Goal: Check status: Check status

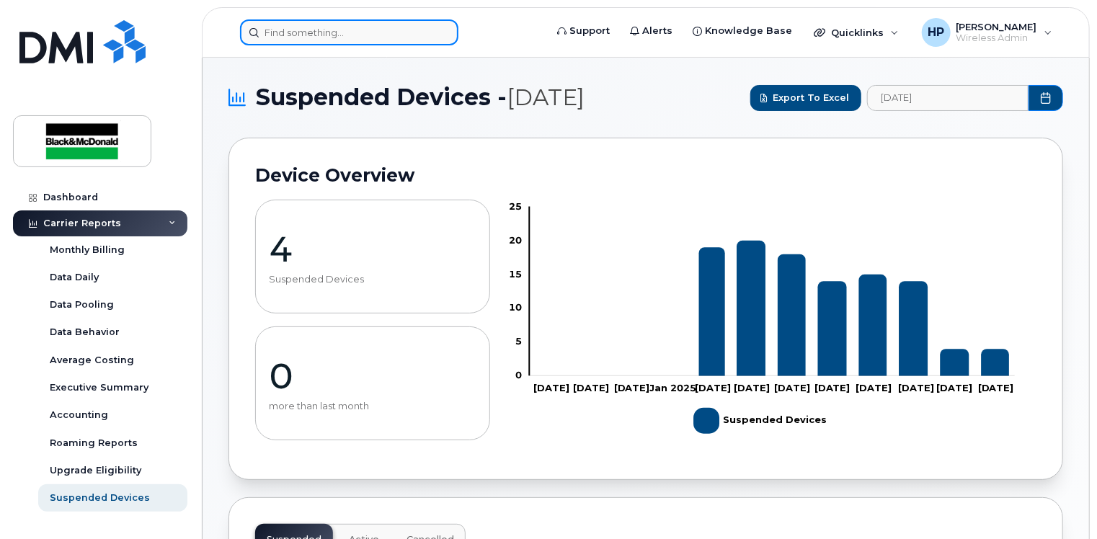
click at [323, 31] on input at bounding box center [349, 32] width 218 height 26
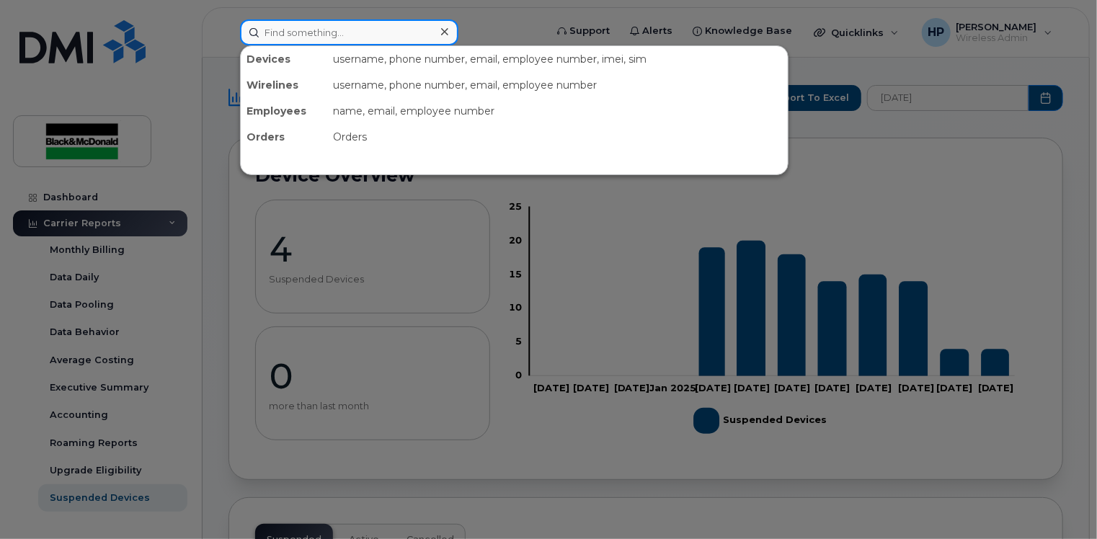
click at [282, 23] on input at bounding box center [349, 32] width 218 height 26
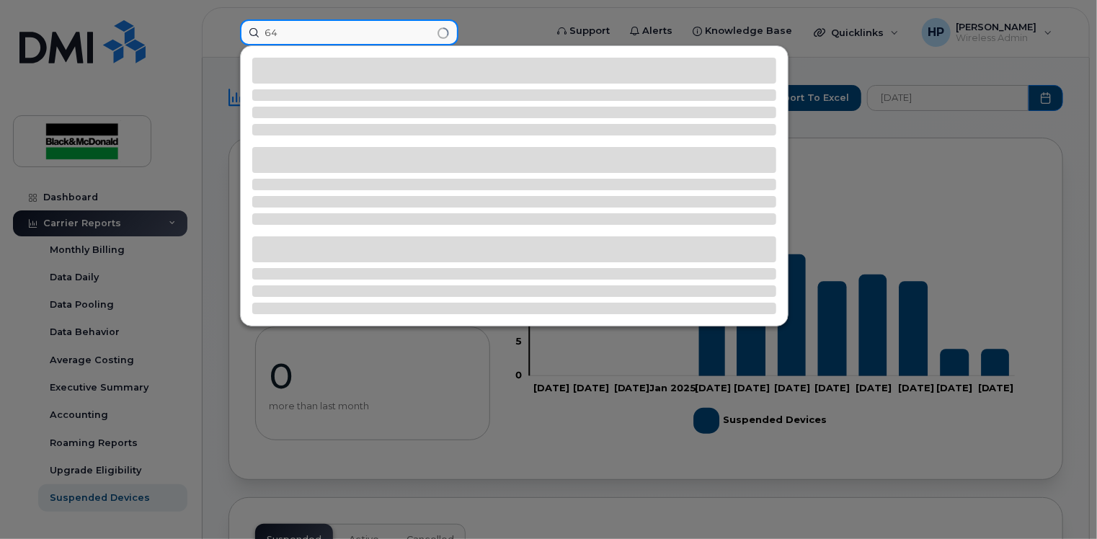
type input "6"
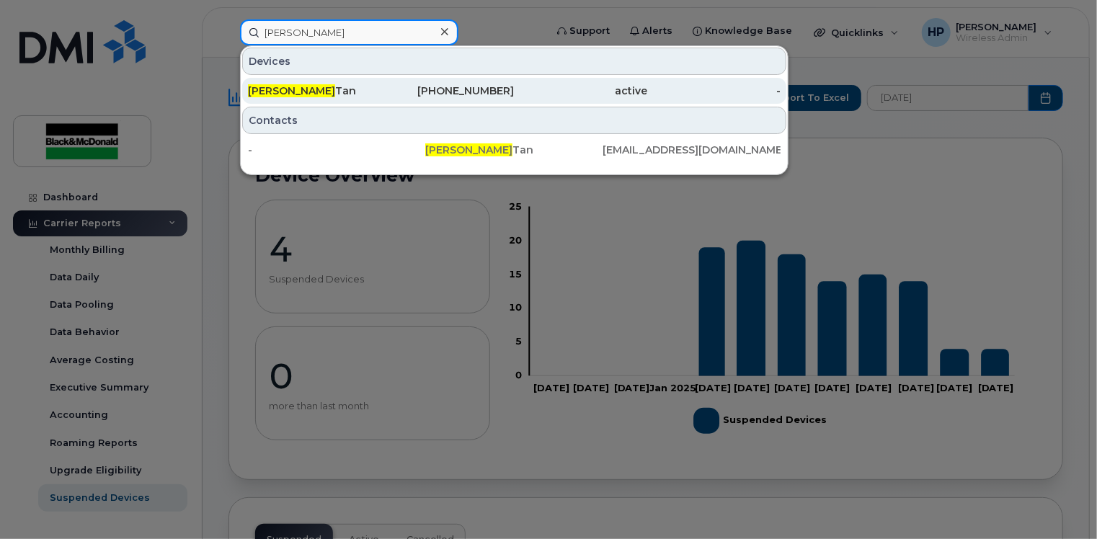
type input "[PERSON_NAME]"
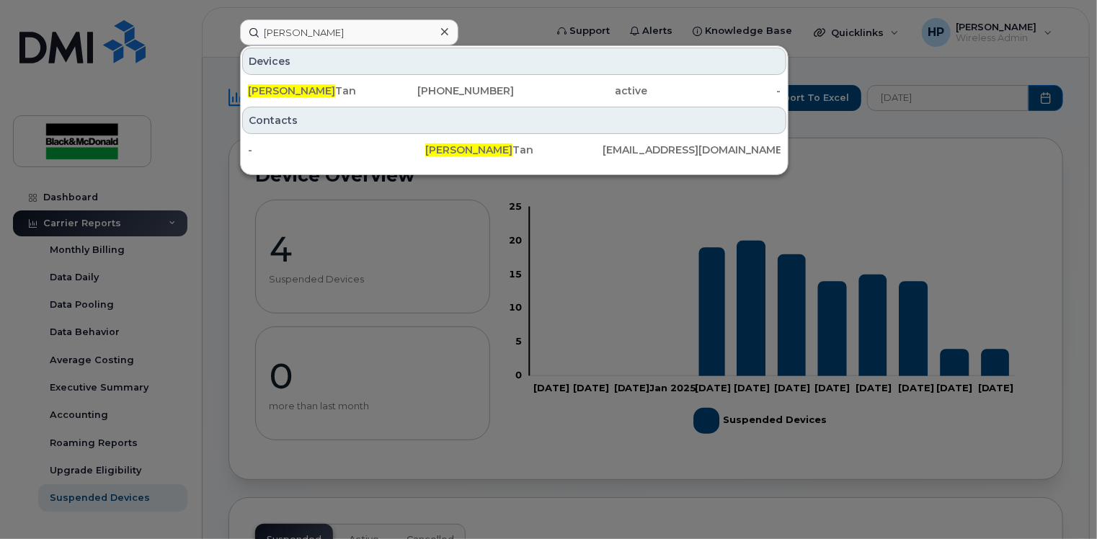
drag, startPoint x: 278, startPoint y: 88, endPoint x: 414, endPoint y: 74, distance: 137.0
click at [278, 88] on div "[PERSON_NAME]" at bounding box center [314, 91] width 133 height 14
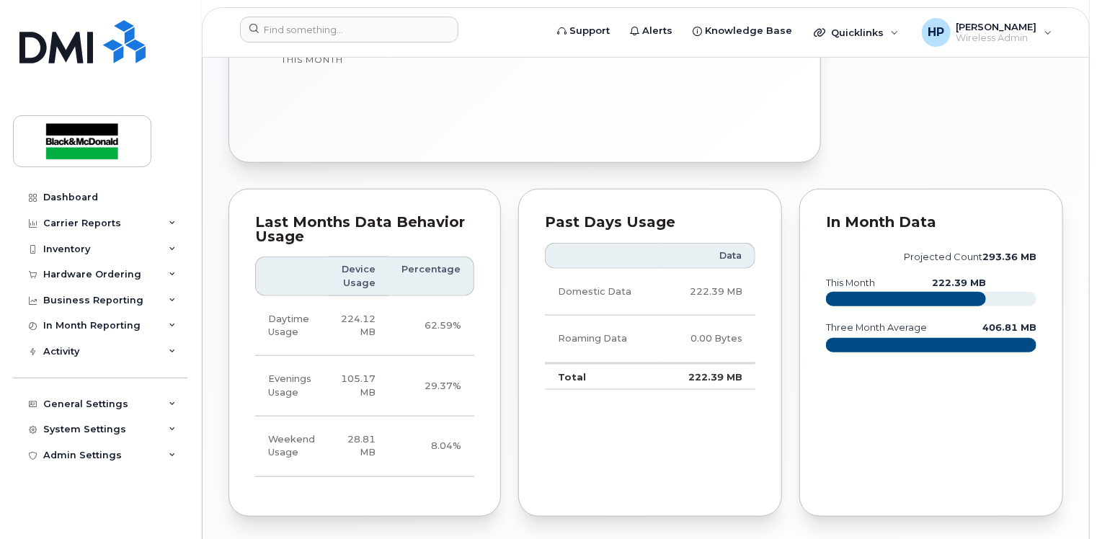
scroll to position [721, 0]
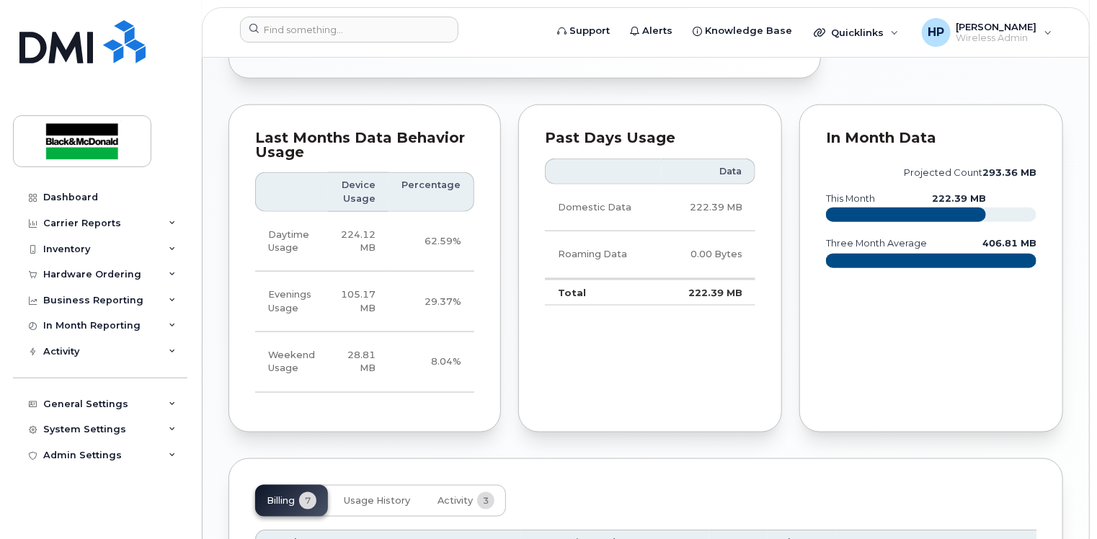
click at [414, 420] on div "Last Months Data Behavior Usage Device Usage Percentage Daytime Usage 224.12 MB…" at bounding box center [365, 268] width 273 height 327
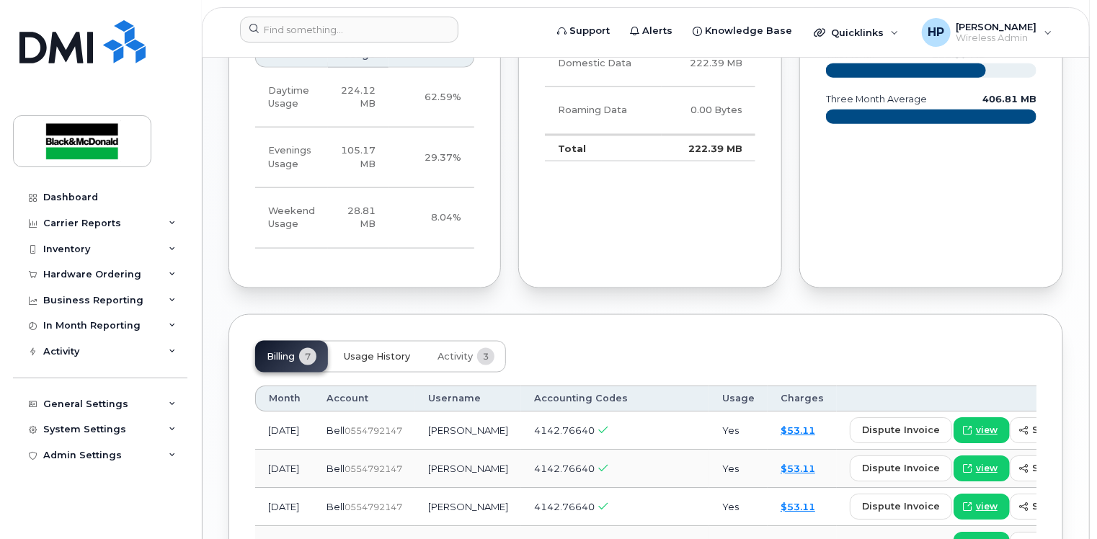
click at [378, 353] on span "Usage History" at bounding box center [377, 357] width 66 height 12
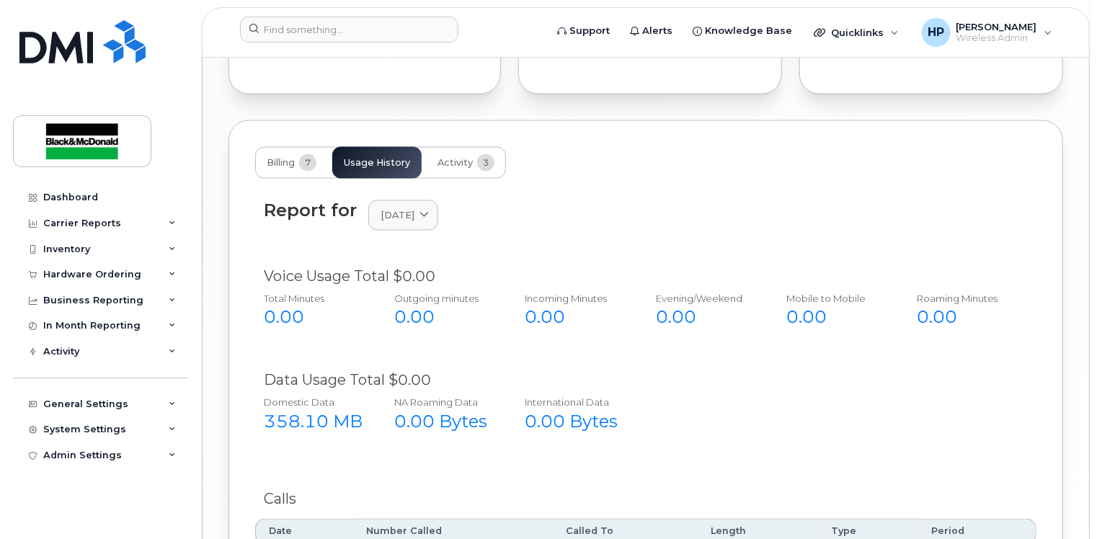
scroll to position [1082, 0]
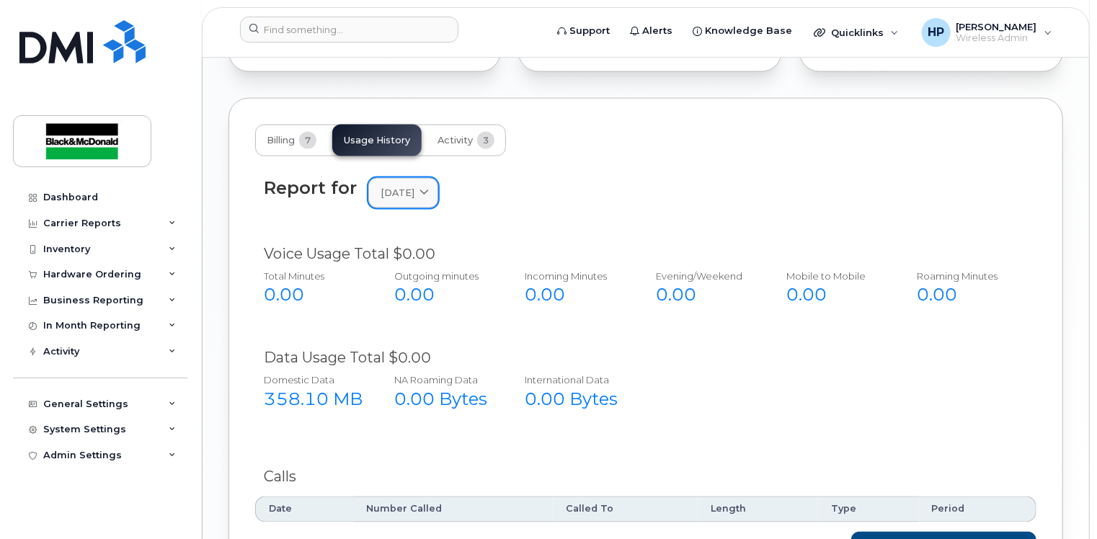
click at [415, 187] on span "[DATE]" at bounding box center [398, 193] width 34 height 14
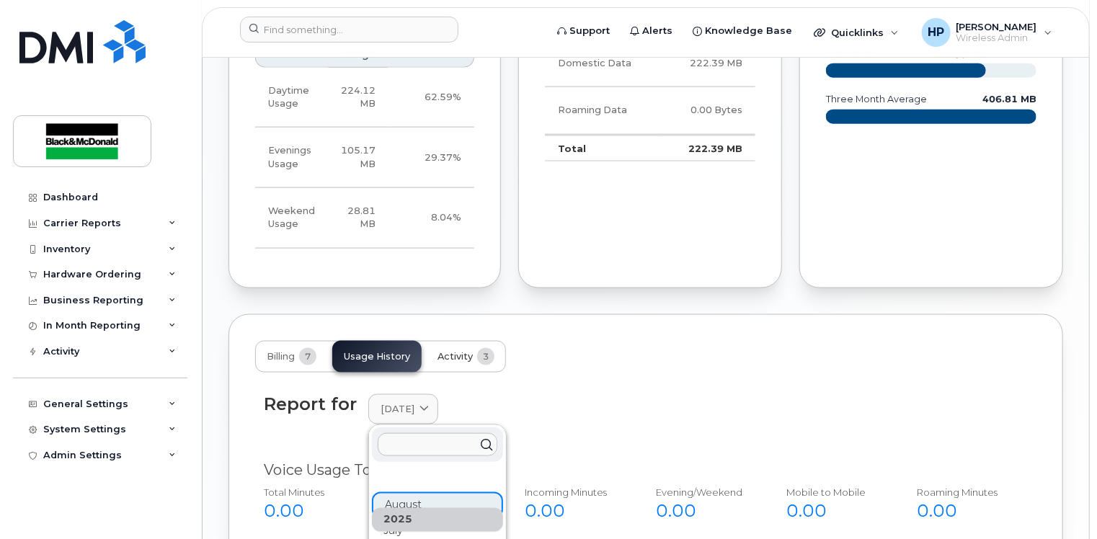
scroll to position [937, 0]
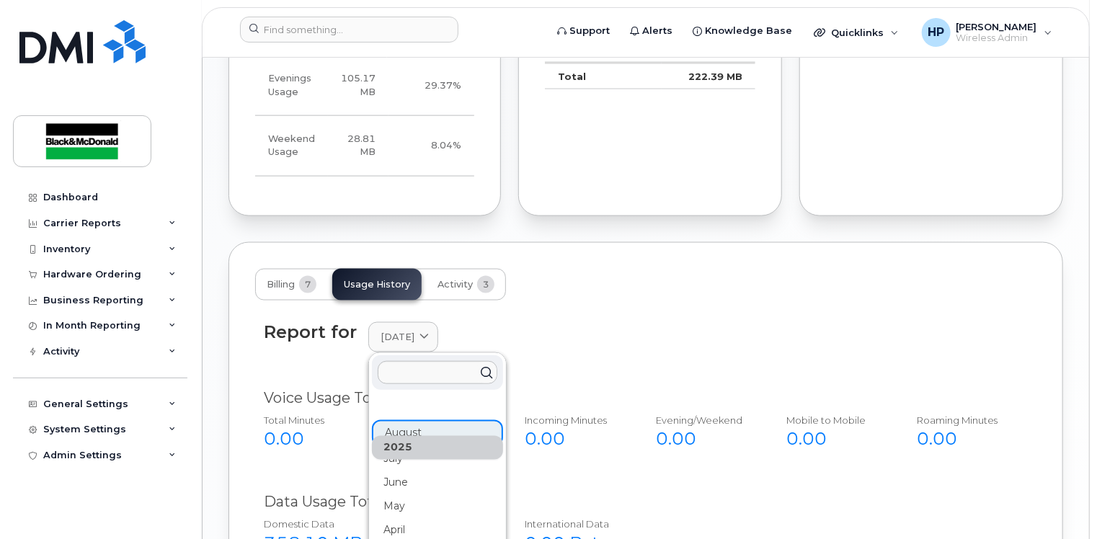
click at [637, 345] on div "Report for [DATE] [DATE] July June May April March February" at bounding box center [646, 337] width 764 height 31
